Goal: Transaction & Acquisition: Purchase product/service

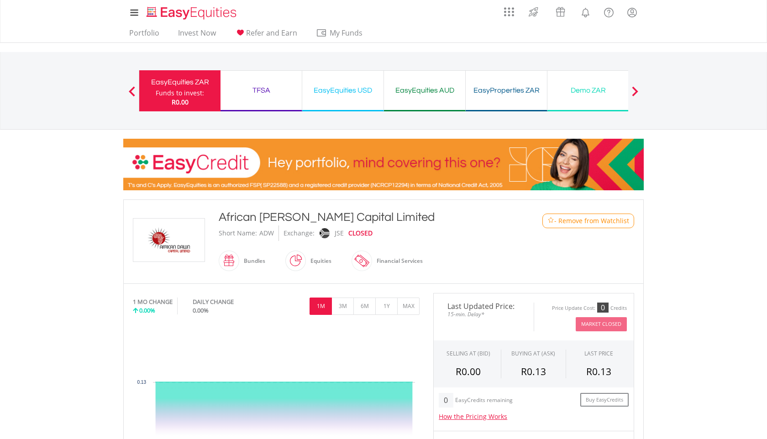
click at [592, 225] on span "- Remove from Watchlist" at bounding box center [591, 220] width 75 height 9
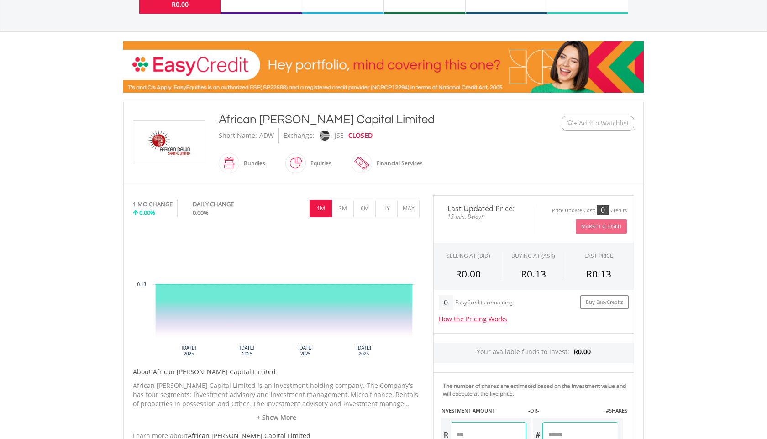
scroll to position [55, 0]
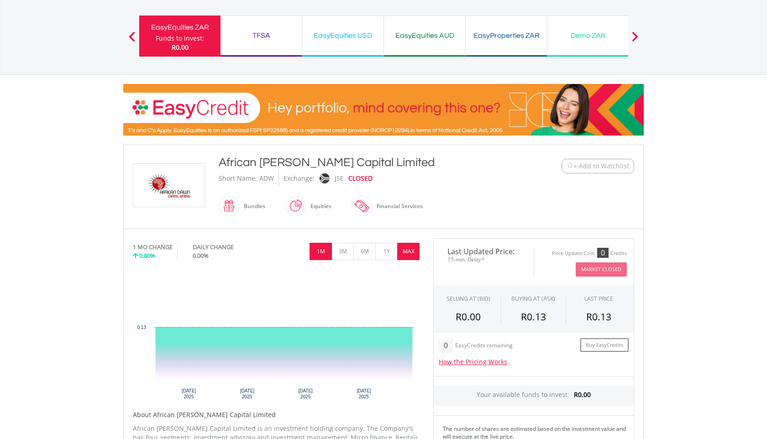
click at [403, 248] on button "MAX" at bounding box center [408, 251] width 22 height 17
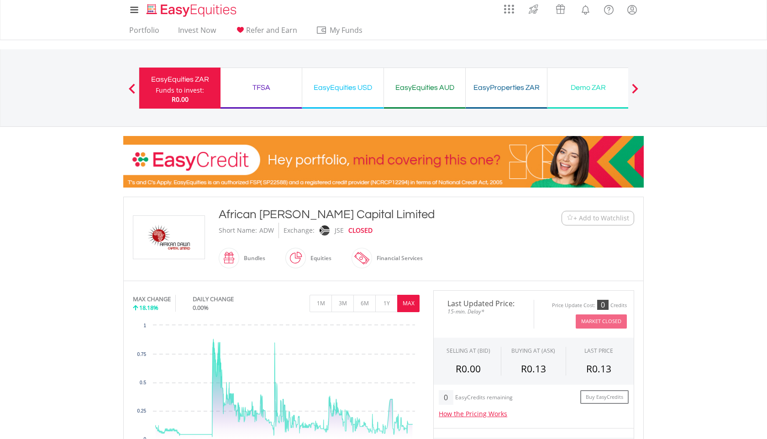
scroll to position [0, 0]
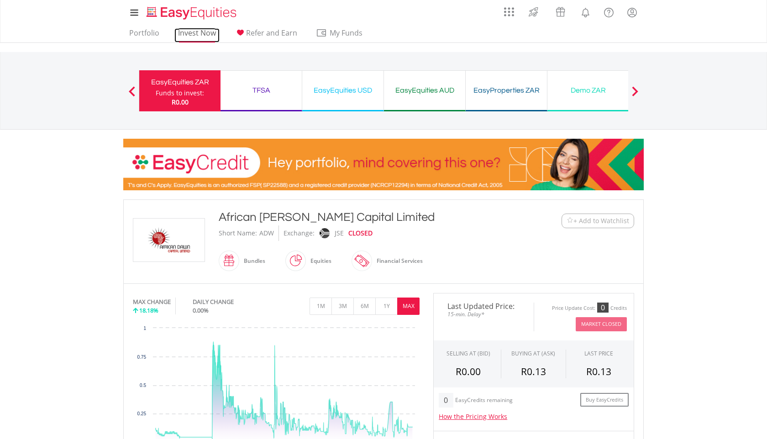
click at [205, 32] on link "Invest Now" at bounding box center [196, 35] width 45 height 14
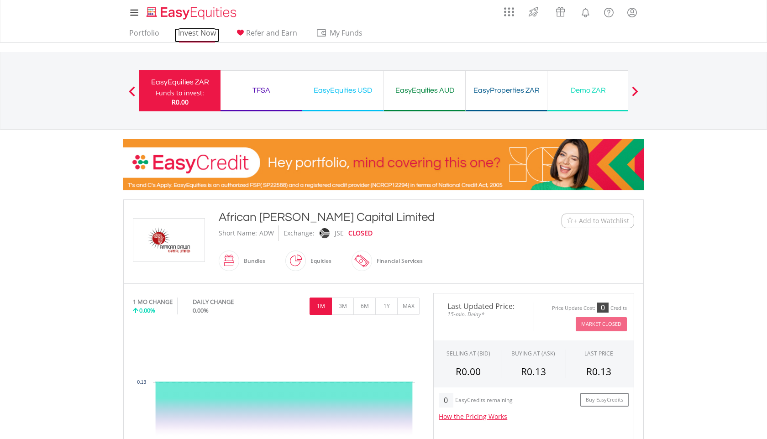
click at [206, 29] on link "Invest Now" at bounding box center [196, 35] width 45 height 14
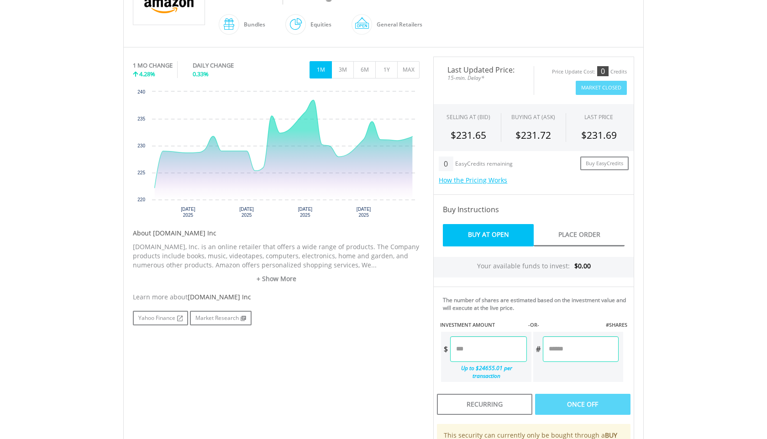
scroll to position [237, 0]
click at [469, 351] on input "number" at bounding box center [488, 349] width 76 height 26
type input "*****"
type input "******"
click at [554, 395] on div "Last Updated Price: 15-min. Delay* Price Update Cost: 0 Credits Market Closed S…" at bounding box center [533, 289] width 214 height 467
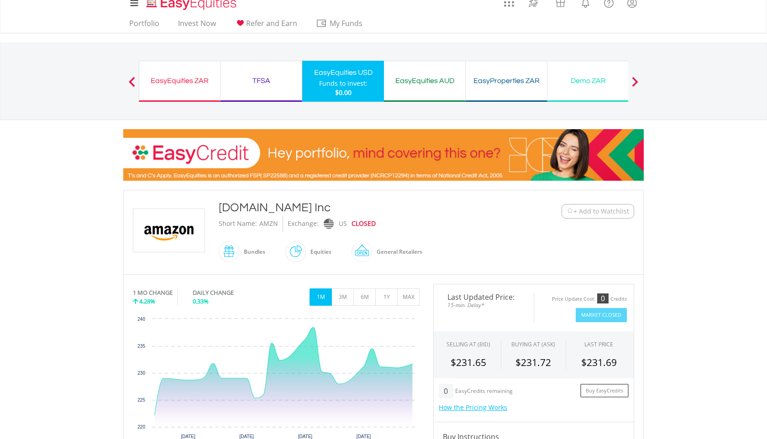
scroll to position [0, 0]
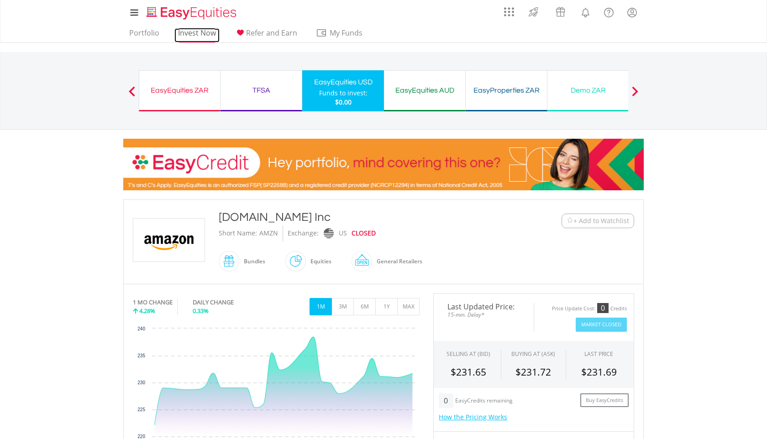
click at [188, 36] on link "Invest Now" at bounding box center [196, 35] width 45 height 14
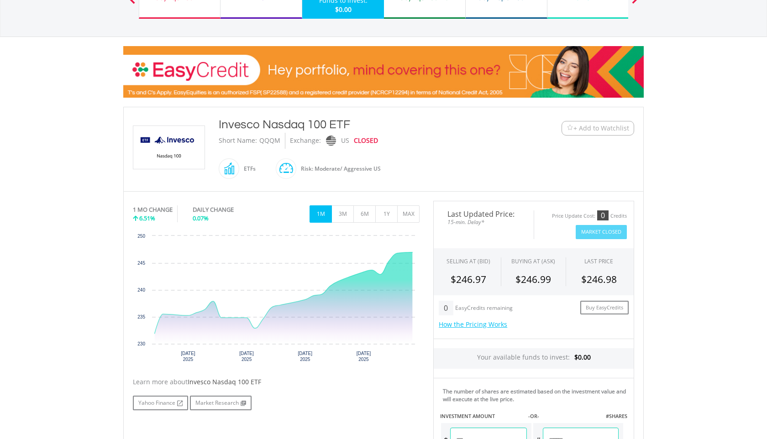
scroll to position [91, 0]
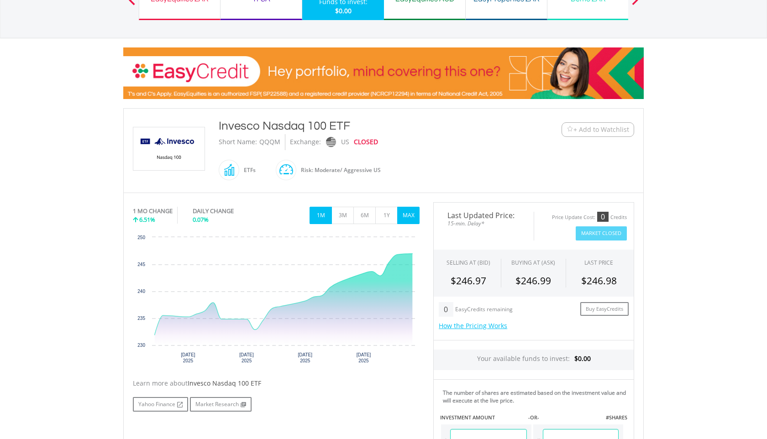
click at [413, 212] on button "MAX" at bounding box center [408, 215] width 22 height 17
